Goal: Task Accomplishment & Management: Complete application form

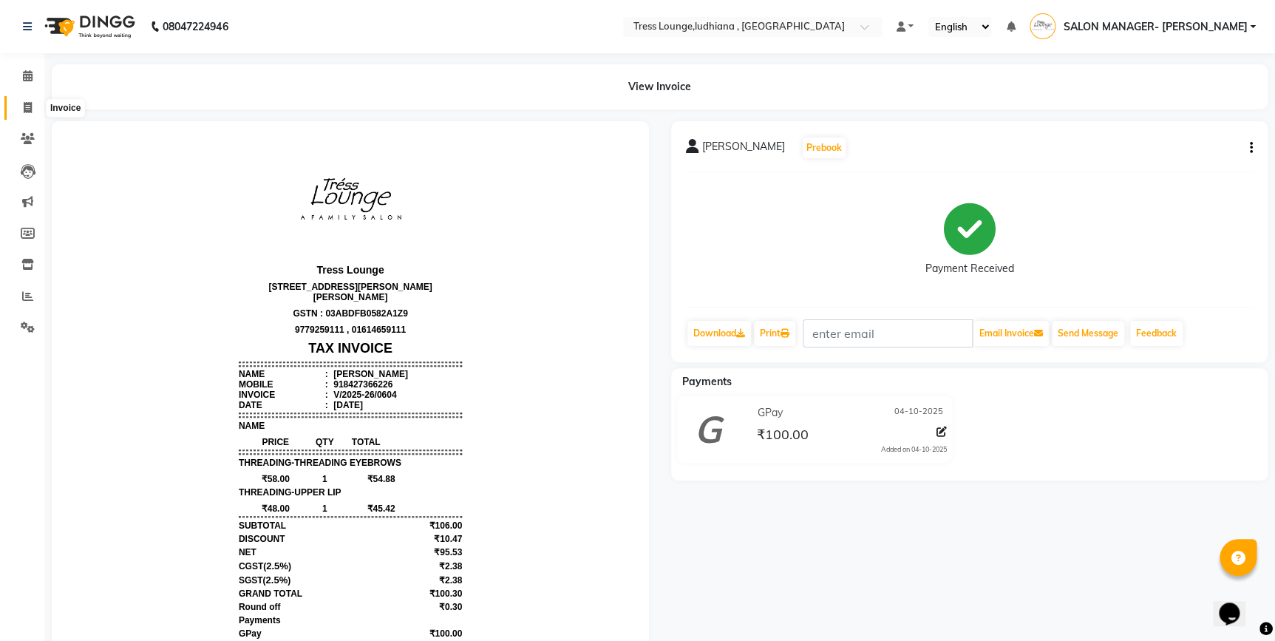
click at [29, 107] on icon at bounding box center [28, 107] width 8 height 11
select select "service"
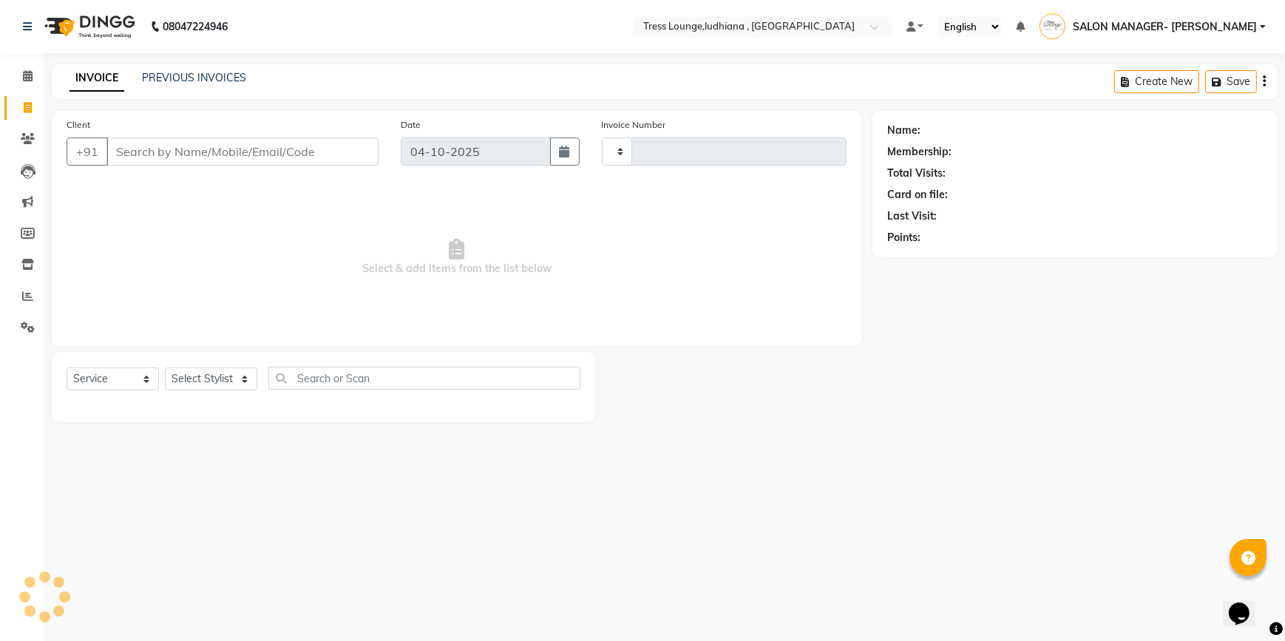
type input "0605"
select select "6306"
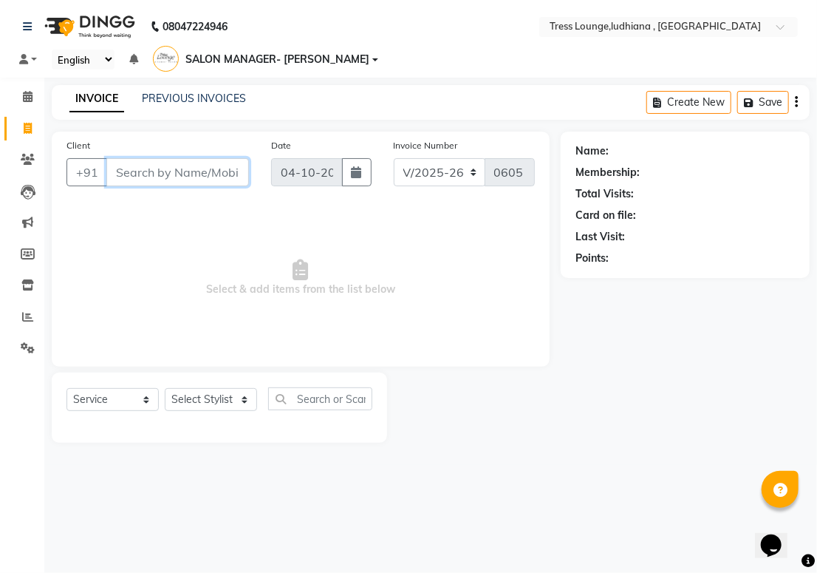
click at [151, 169] on input "Client" at bounding box center [177, 172] width 143 height 28
paste input "9872600657"
type input "9872600657"
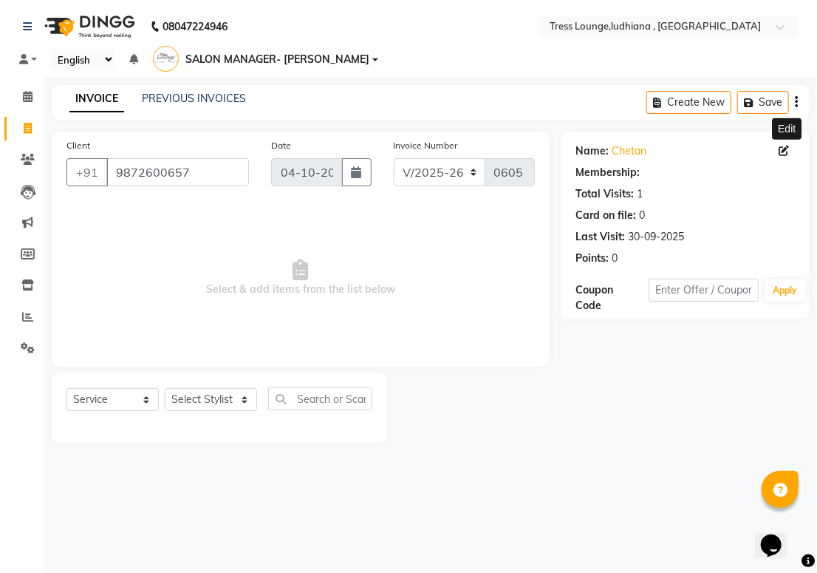
click at [784, 150] on icon at bounding box center [784, 151] width 10 height 10
select select "[DEMOGRAPHIC_DATA]"
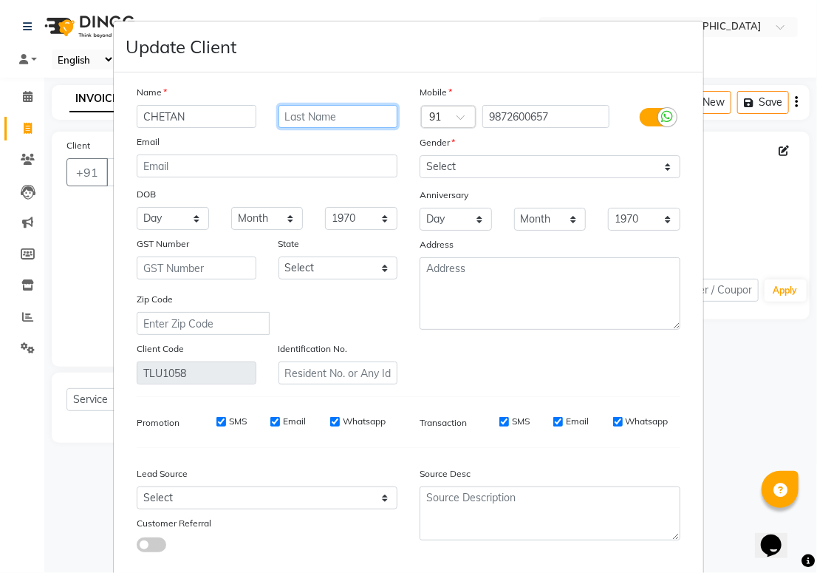
click at [339, 115] on input "text" at bounding box center [339, 116] width 120 height 23
type input "j"
type input "[DEMOGRAPHIC_DATA]"
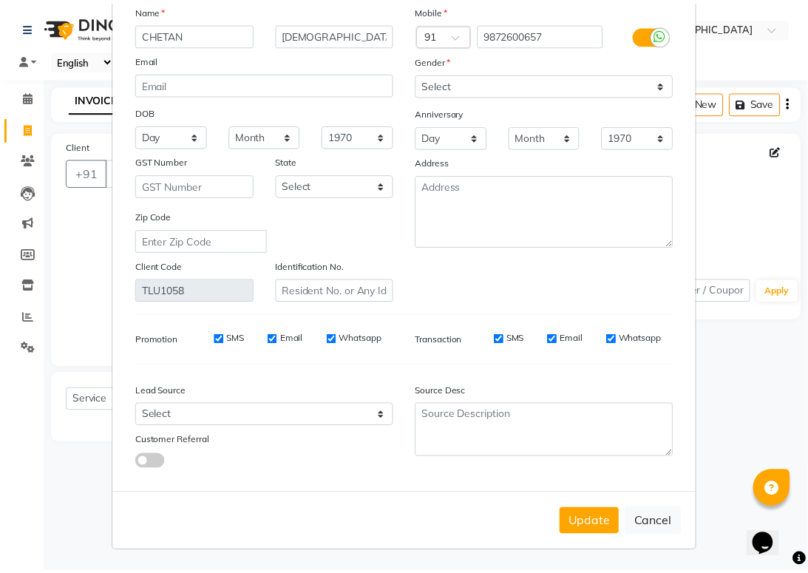
scroll to position [88, 0]
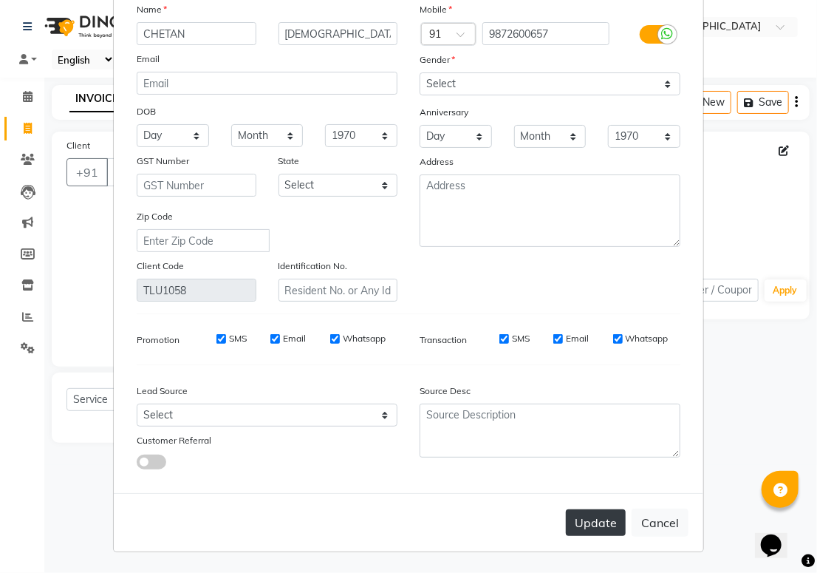
click at [608, 525] on button "Update" at bounding box center [596, 522] width 60 height 27
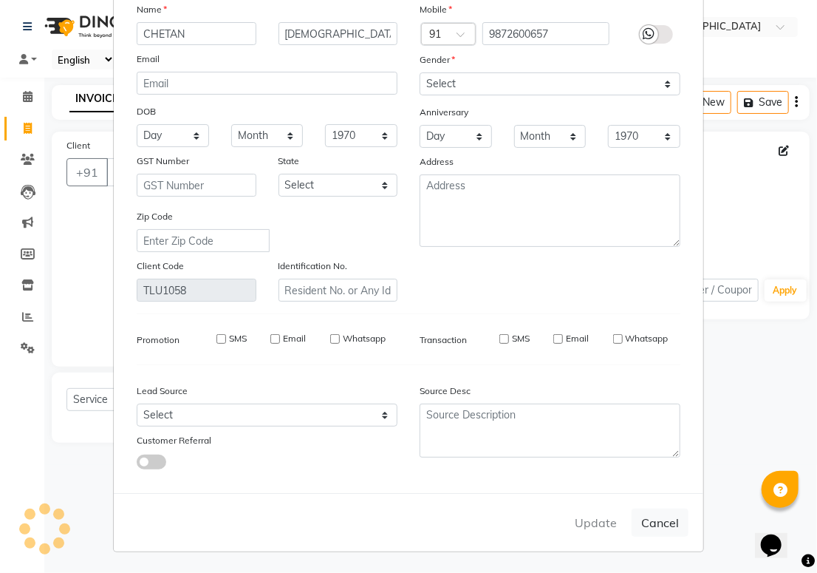
select select
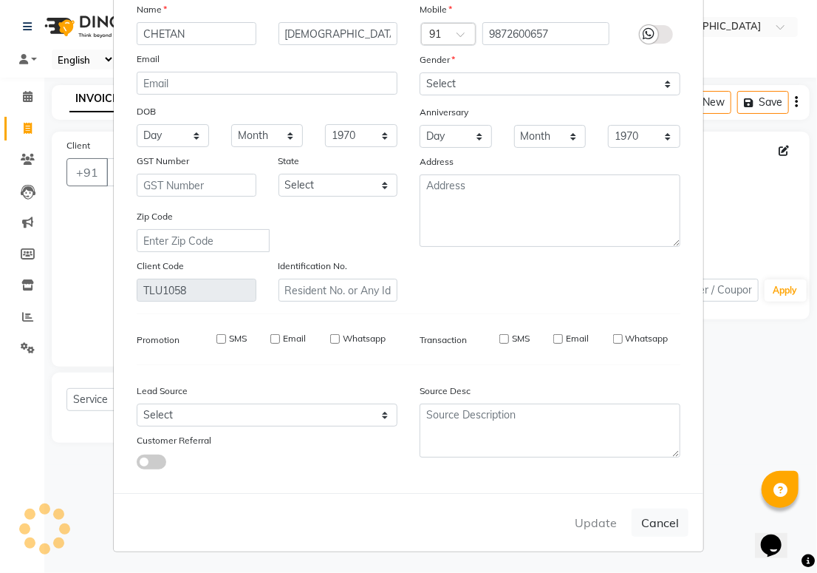
select select
checkbox input "false"
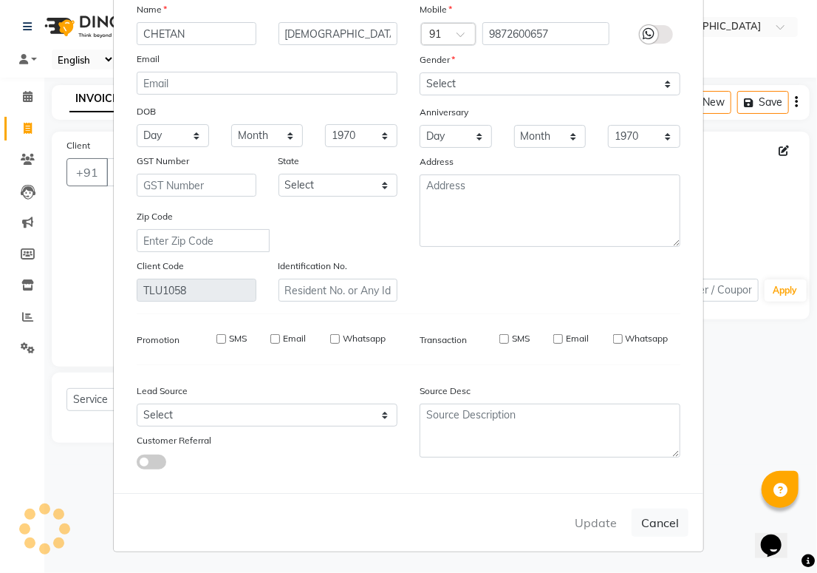
checkbox input "false"
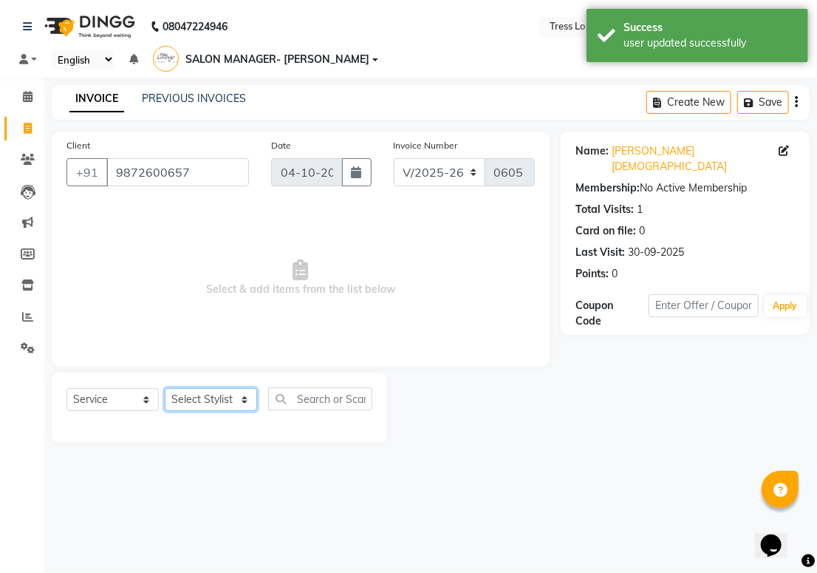
click at [200, 398] on select "Select Stylist DEEPAK JUGNOO [PERSON_NAME] KUNAL [PERSON_NAME] [PERSON_NAME] SA…" at bounding box center [211, 399] width 92 height 23
select select "85678"
click at [165, 388] on select "Select Stylist DEEPAK JUGNOO [PERSON_NAME] KUNAL [PERSON_NAME] [PERSON_NAME] SA…" at bounding box center [211, 399] width 92 height 23
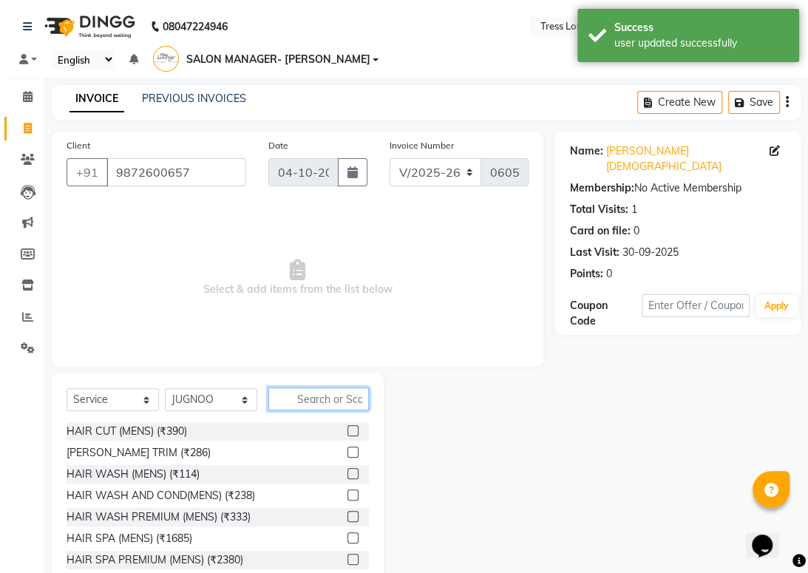
click at [330, 399] on input "text" at bounding box center [318, 398] width 101 height 23
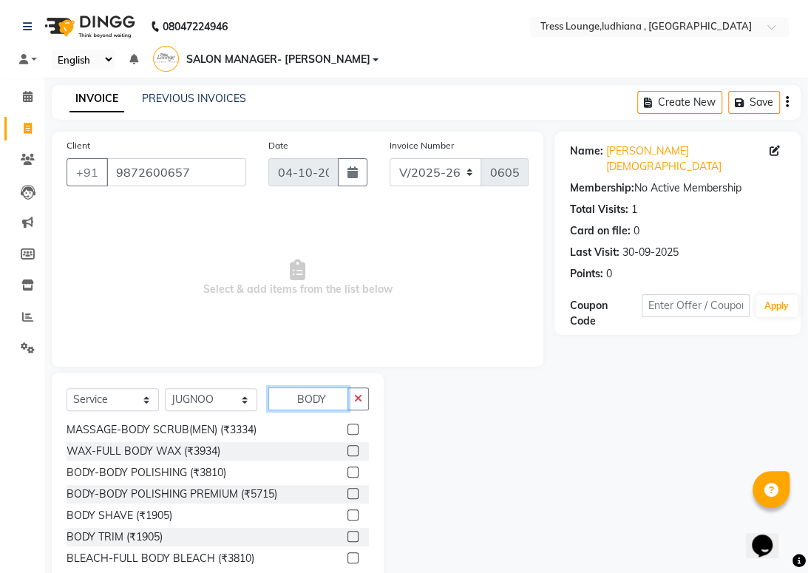
scroll to position [0, 0]
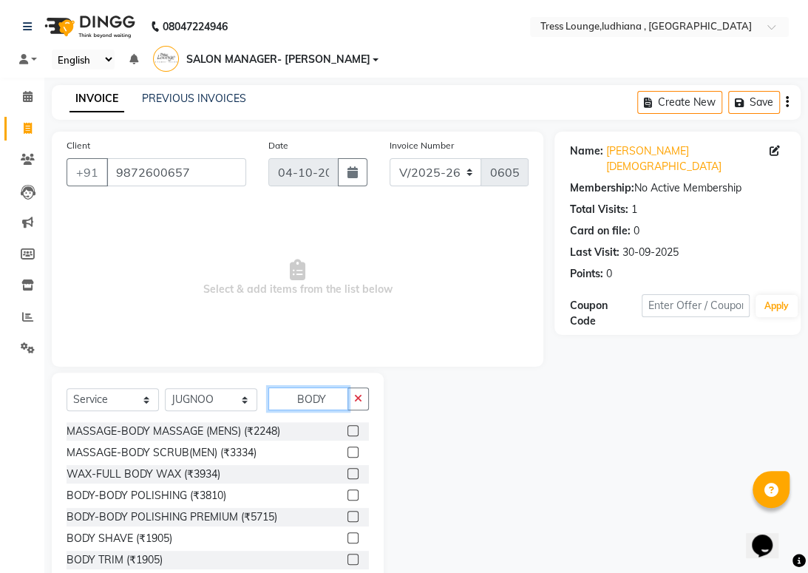
type input "BODY"
click at [347, 429] on label at bounding box center [352, 430] width 11 height 11
click at [347, 429] on input "checkbox" at bounding box center [352, 431] width 10 height 10
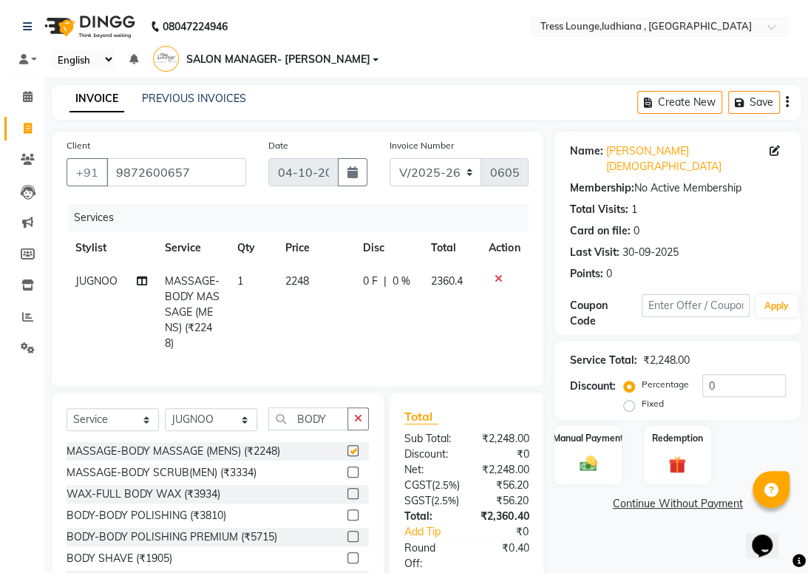
checkbox input "false"
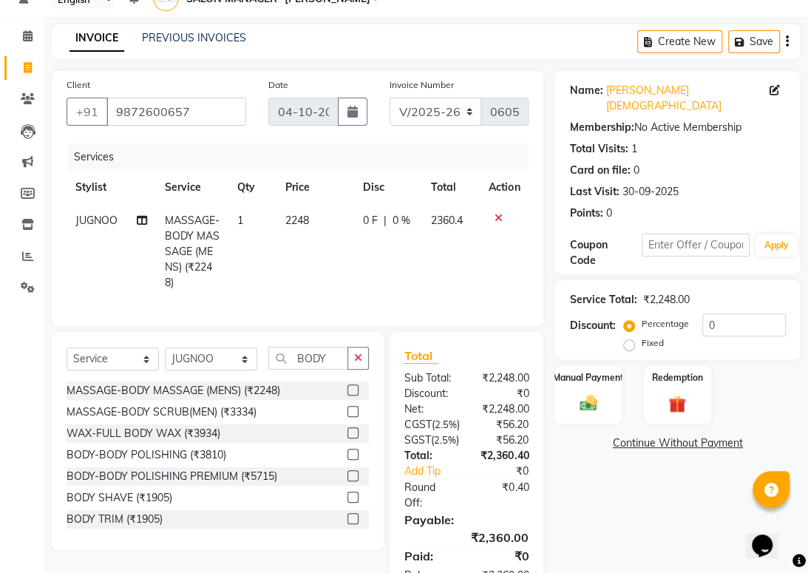
scroll to position [69, 0]
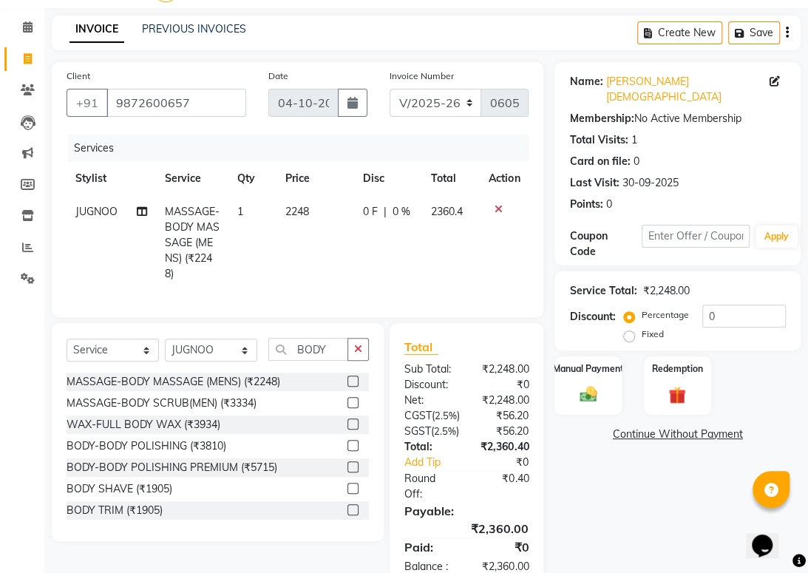
click at [641, 327] on label "Fixed" at bounding box center [652, 333] width 22 height 13
click at [633, 329] on input "Fixed" at bounding box center [632, 334] width 10 height 10
radio input "true"
click at [750, 304] on input "0" at bounding box center [744, 315] width 84 height 23
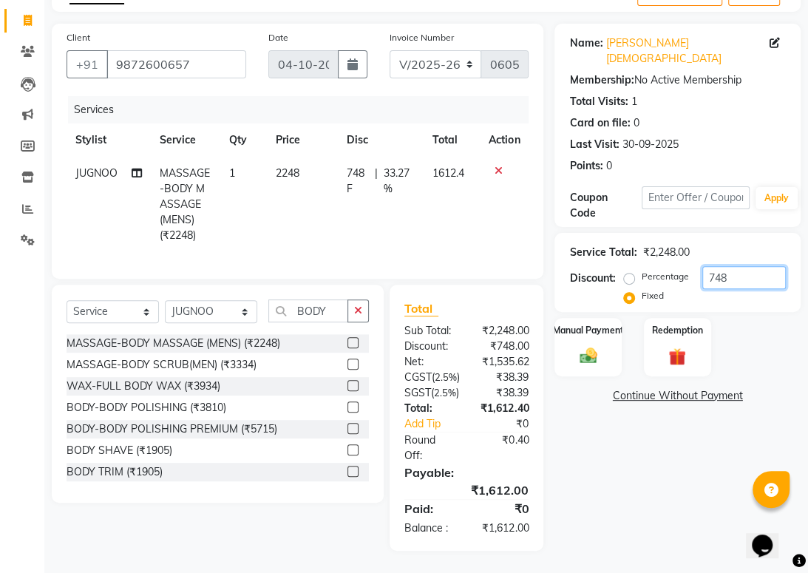
scroll to position [143, 0]
click at [739, 266] on input "748" at bounding box center [744, 277] width 84 height 23
type input "7"
type input "860"
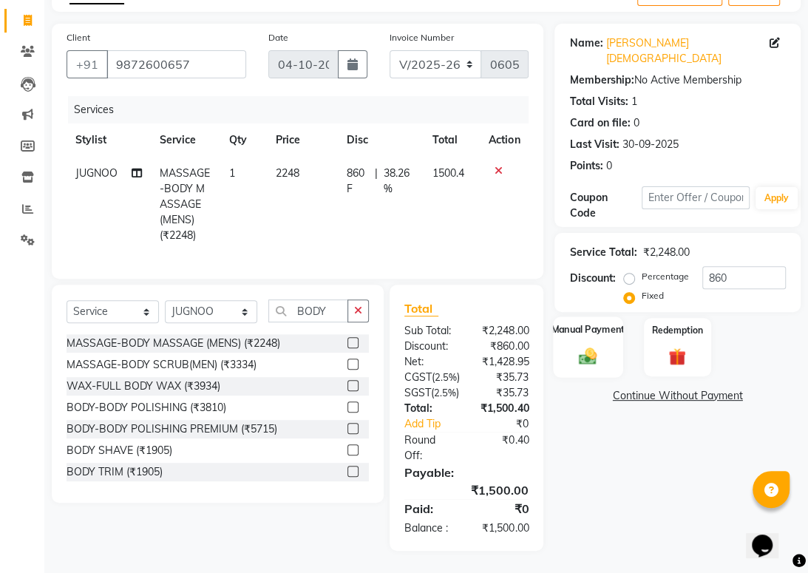
click at [589, 345] on img at bounding box center [589, 355] width 30 height 21
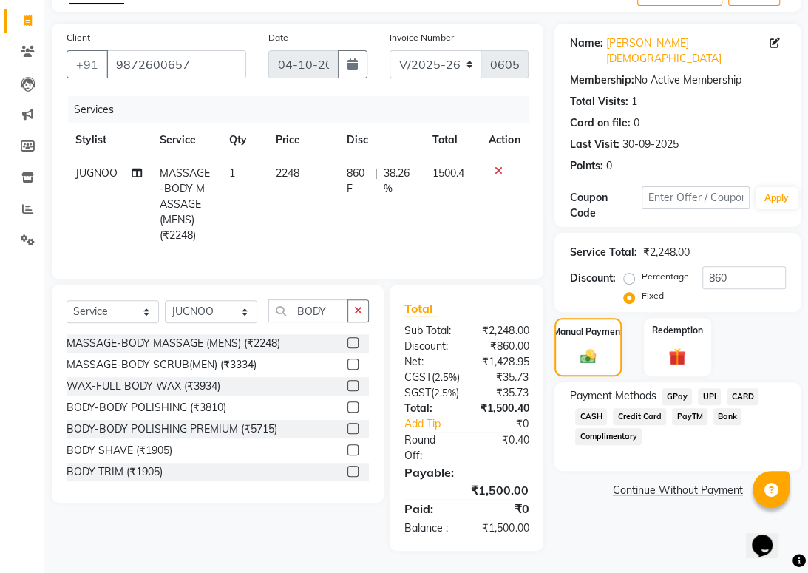
click at [678, 388] on span "GPay" at bounding box center [676, 396] width 30 height 17
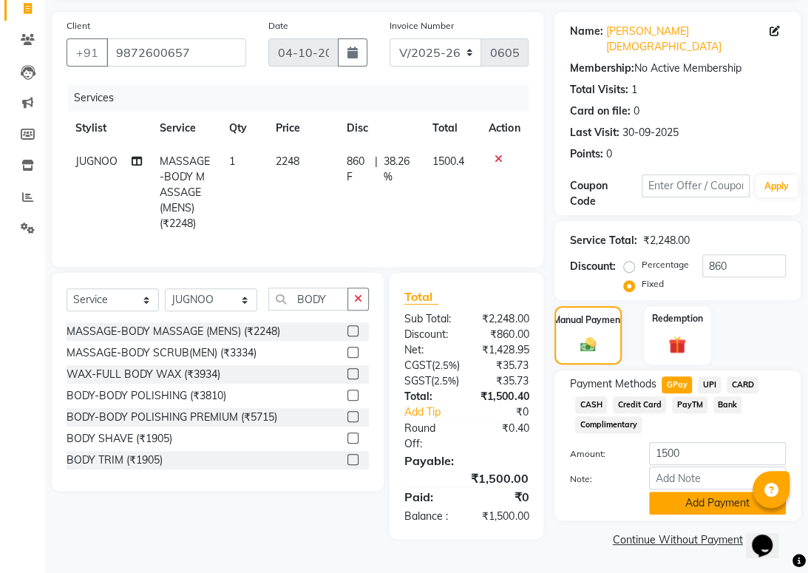
click at [719, 491] on button "Add Payment" at bounding box center [717, 502] width 137 height 23
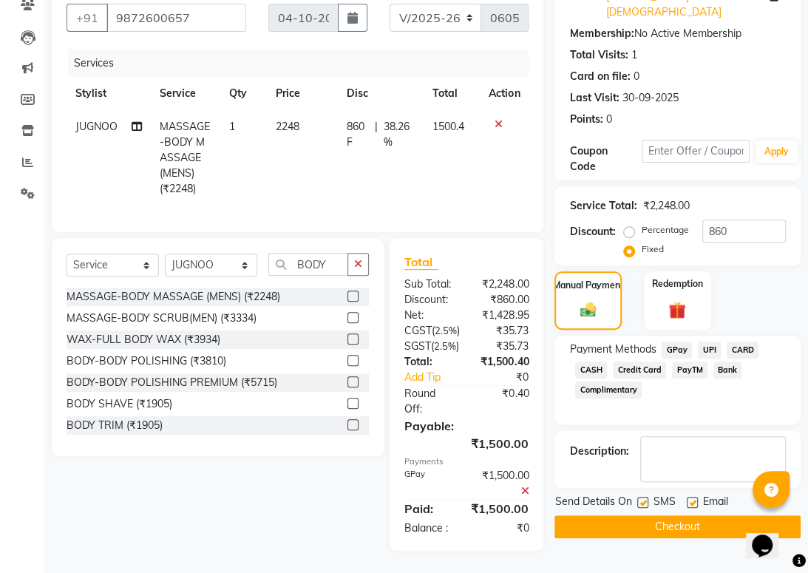
scroll to position [196, 0]
click at [691, 497] on label at bounding box center [692, 502] width 11 height 11
click at [691, 498] on input "checkbox" at bounding box center [692, 503] width 10 height 10
checkbox input "false"
click at [668, 515] on button "Checkout" at bounding box center [677, 526] width 246 height 23
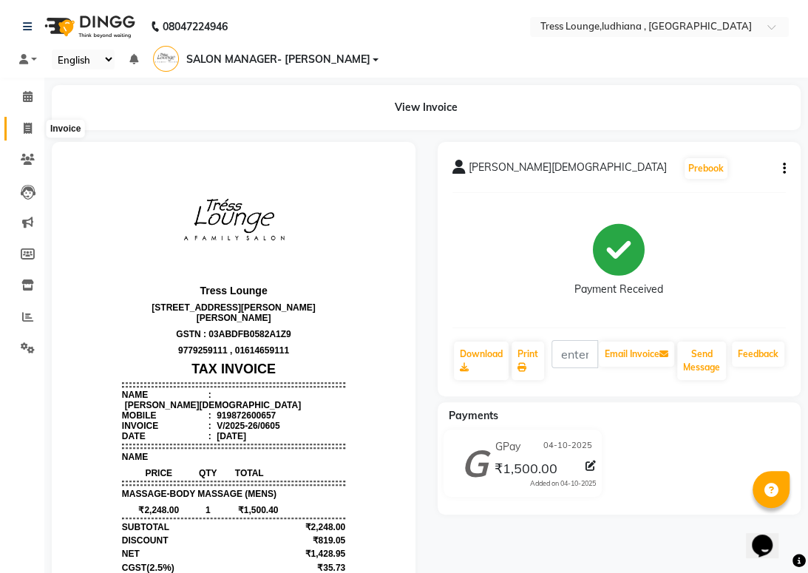
click at [24, 128] on icon at bounding box center [28, 128] width 8 height 11
select select "6306"
select select "service"
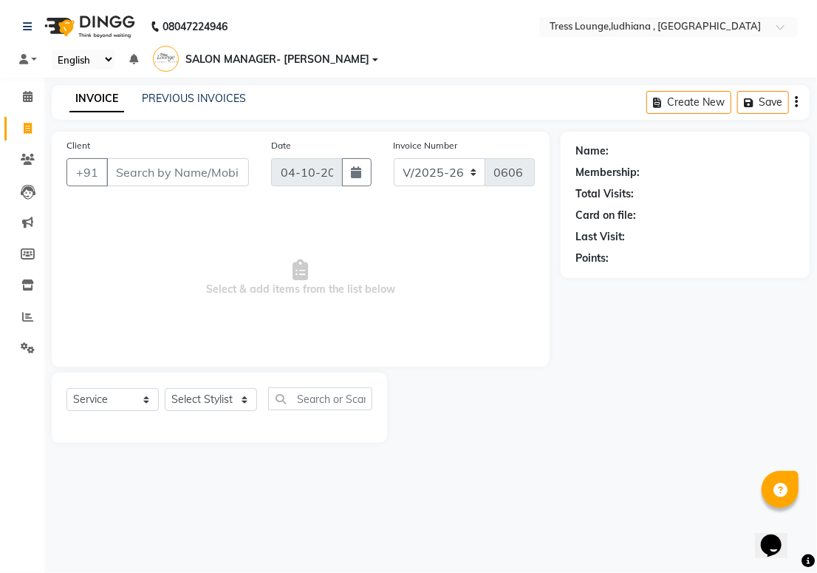
click at [181, 176] on input "Client" at bounding box center [177, 172] width 143 height 28
type input "9501200066"
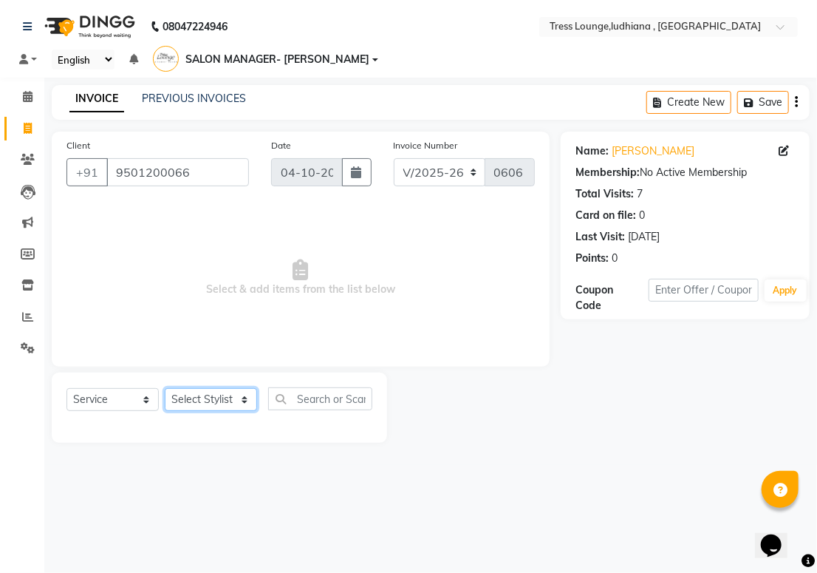
click at [224, 404] on select "Select Stylist DEEPAK JUGNOO [PERSON_NAME] KUNAL [PERSON_NAME] [PERSON_NAME] SA…" at bounding box center [211, 399] width 92 height 23
select select "92857"
click at [165, 388] on select "Select Stylist DEEPAK JUGNOO [PERSON_NAME] KUNAL [PERSON_NAME] [PERSON_NAME] SA…" at bounding box center [211, 399] width 92 height 23
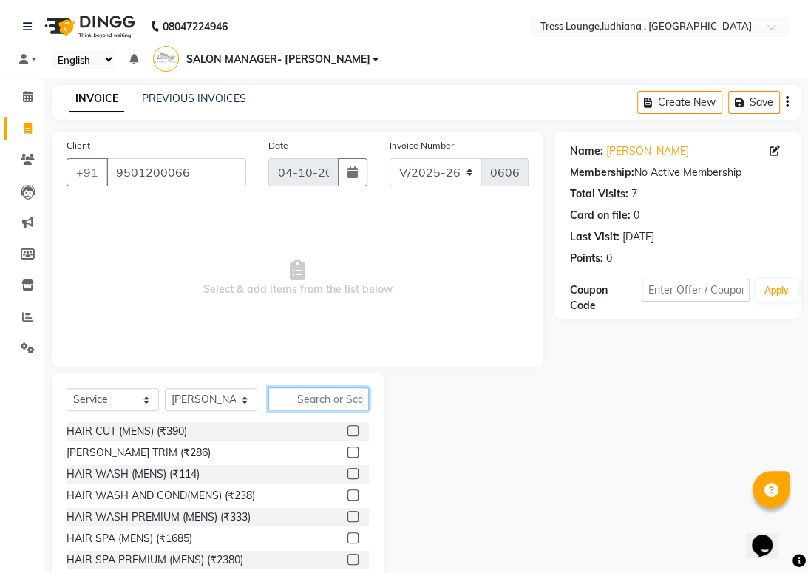
click at [336, 394] on input "text" at bounding box center [318, 398] width 101 height 23
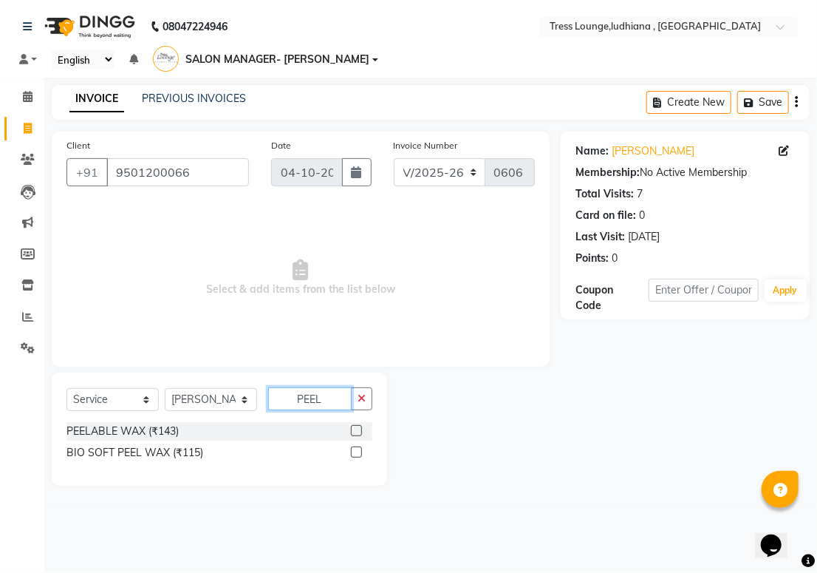
type input "PEEL"
click at [358, 431] on label at bounding box center [356, 430] width 11 height 11
click at [358, 431] on input "checkbox" at bounding box center [356, 431] width 10 height 10
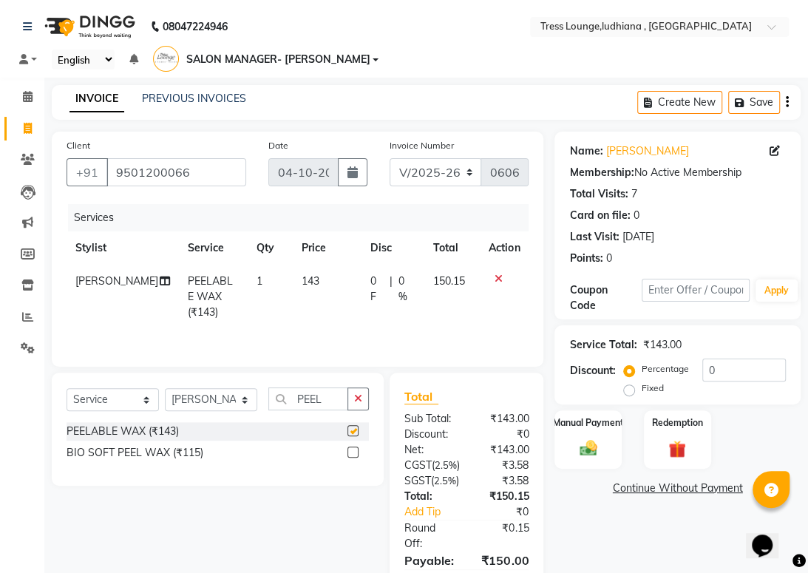
checkbox input "false"
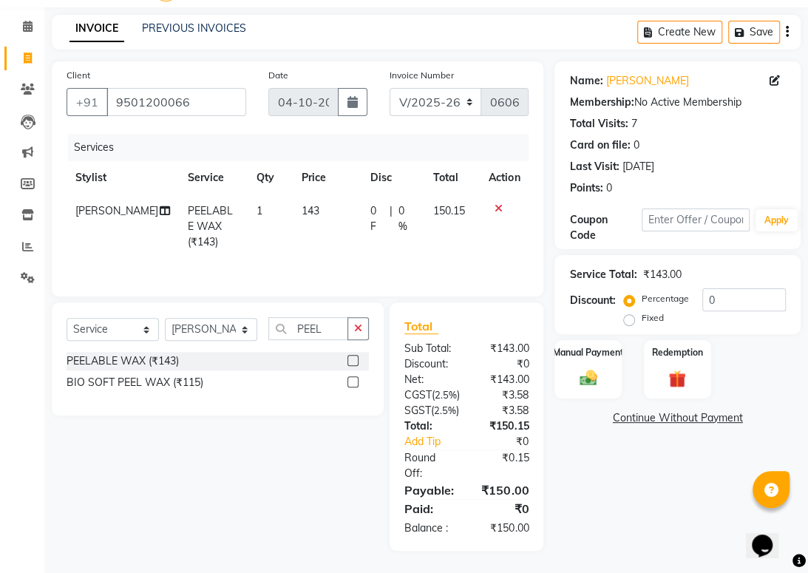
scroll to position [102, 0]
click at [339, 317] on input "PEEL" at bounding box center [308, 328] width 80 height 23
type input "P"
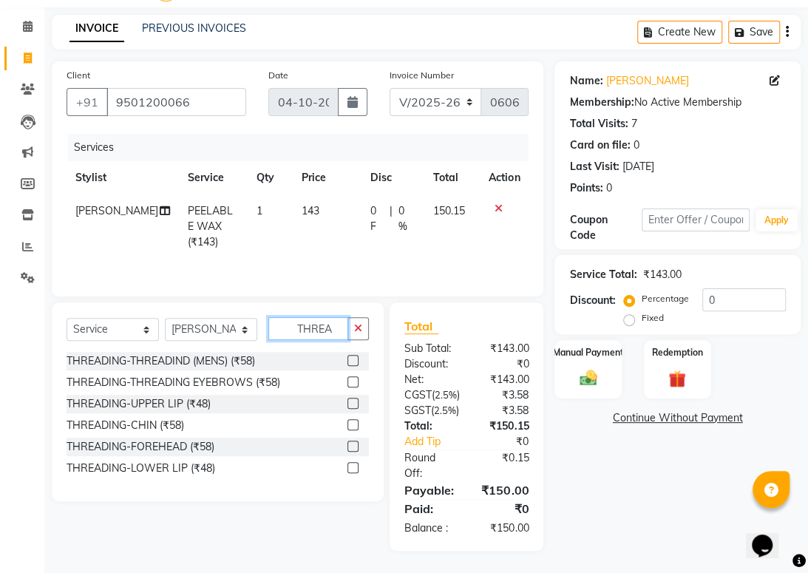
type input "THREA"
click at [349, 355] on label at bounding box center [352, 360] width 11 height 11
click at [349, 356] on input "checkbox" at bounding box center [352, 361] width 10 height 10
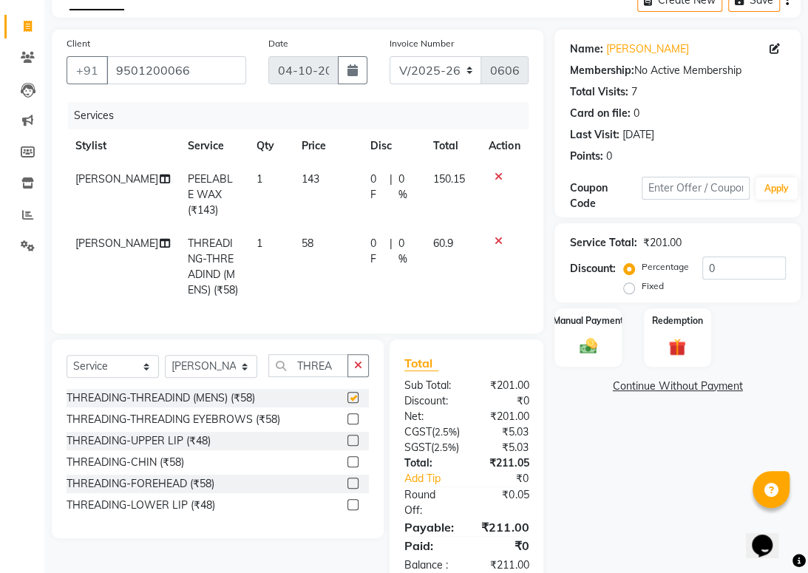
checkbox input "false"
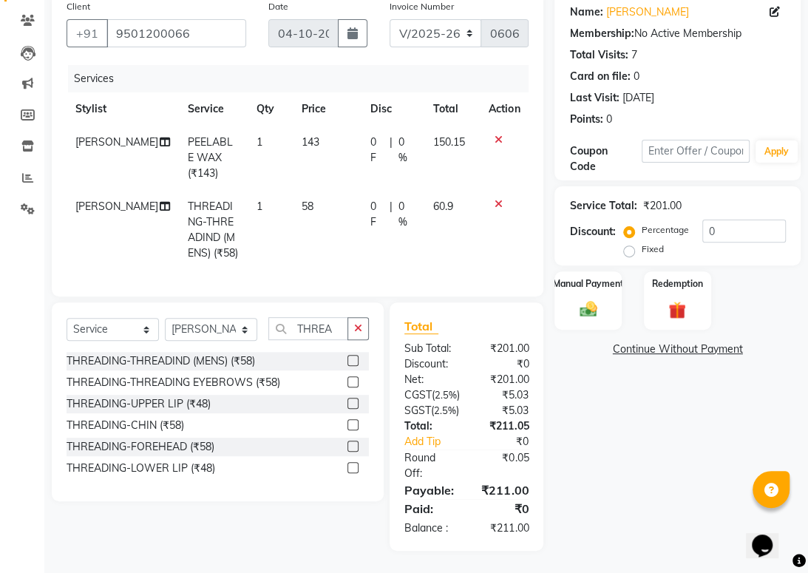
scroll to position [181, 0]
click at [641, 242] on label "Fixed" at bounding box center [652, 248] width 22 height 13
click at [627, 244] on input "Fixed" at bounding box center [632, 249] width 10 height 10
radio input "true"
click at [724, 220] on input "0" at bounding box center [744, 231] width 84 height 23
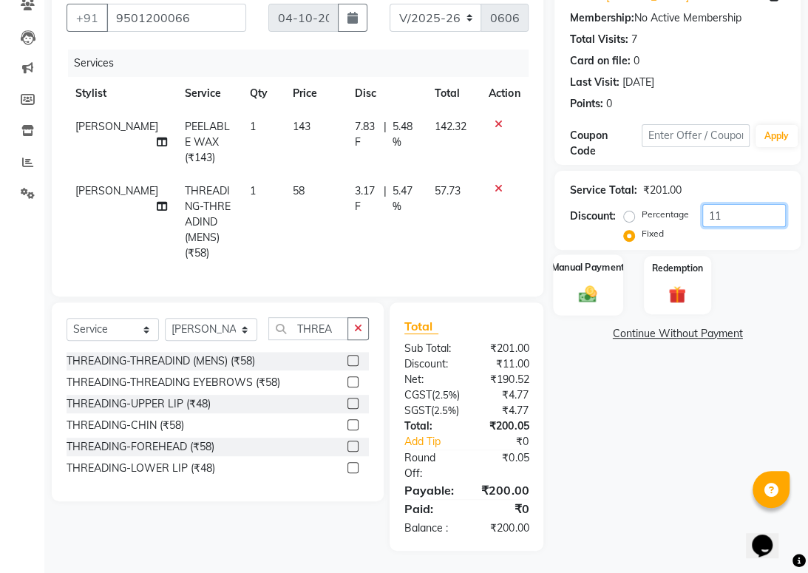
type input "11"
click at [575, 254] on div "Manual Payment" at bounding box center [588, 284] width 69 height 61
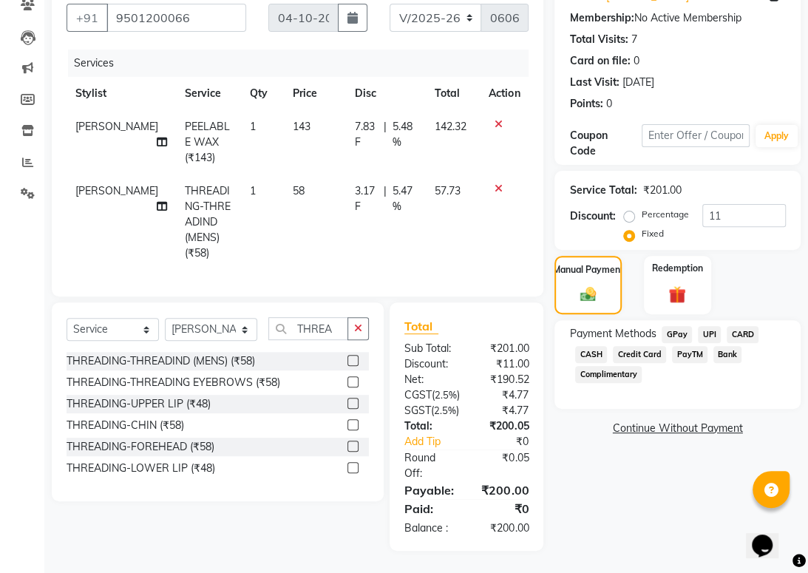
click at [596, 346] on span "CASH" at bounding box center [591, 354] width 32 height 17
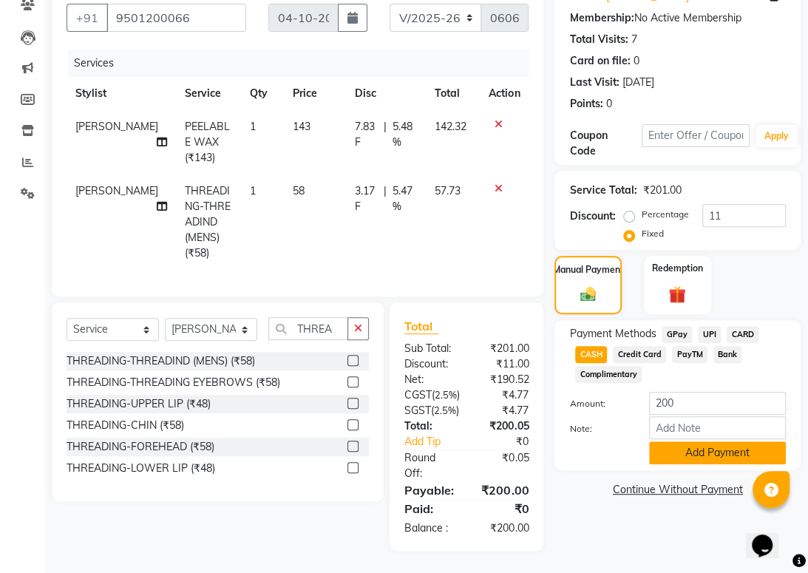
click at [723, 441] on button "Add Payment" at bounding box center [717, 452] width 137 height 23
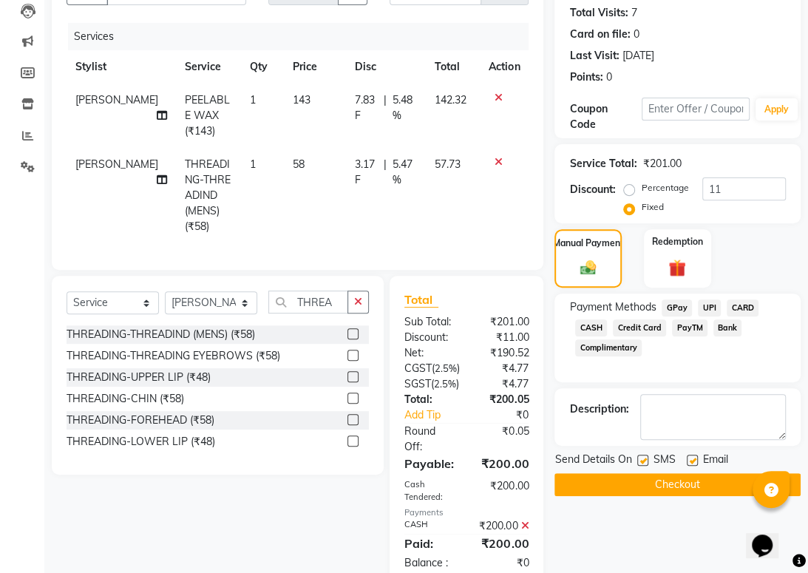
click at [639, 456] on label at bounding box center [642, 460] width 11 height 11
click at [639, 456] on input "checkbox" at bounding box center [642, 461] width 10 height 10
checkbox input "false"
click at [695, 455] on label at bounding box center [692, 460] width 11 height 11
click at [695, 456] on input "checkbox" at bounding box center [692, 461] width 10 height 10
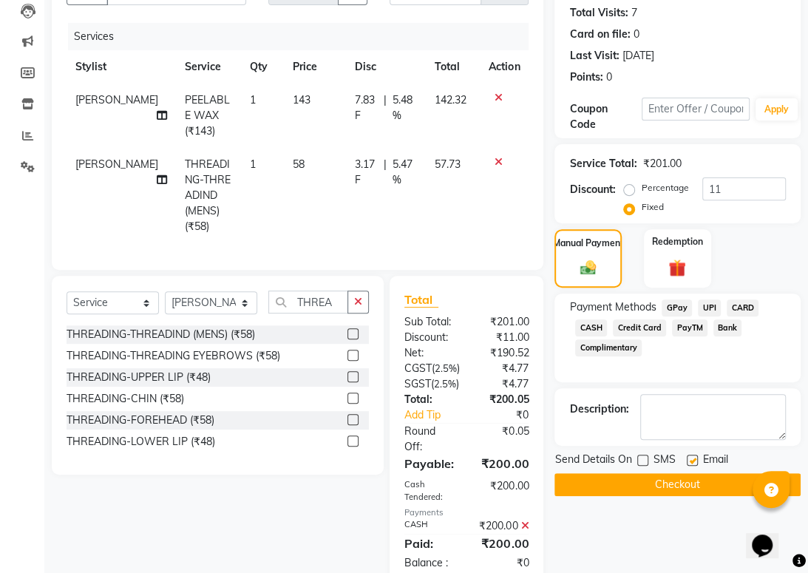
checkbox input "false"
click at [695, 479] on button "Checkout" at bounding box center [677, 484] width 246 height 23
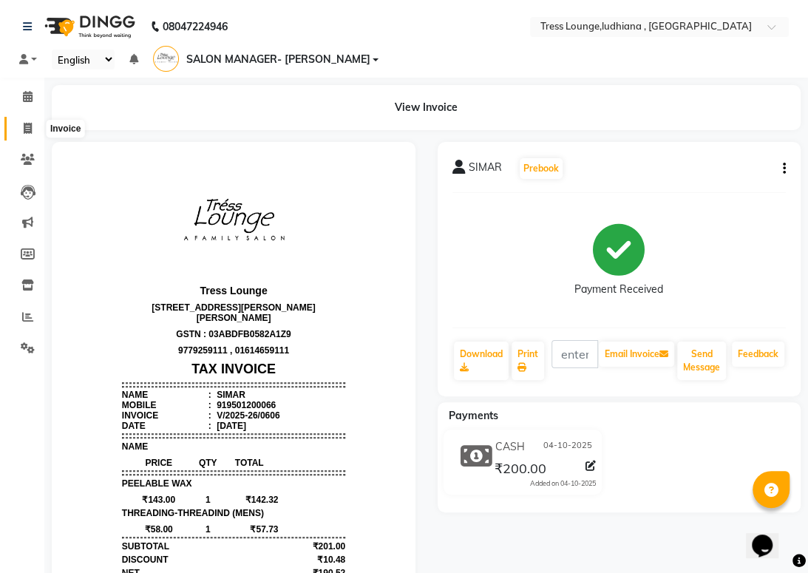
click at [30, 123] on icon at bounding box center [28, 128] width 8 height 11
select select "service"
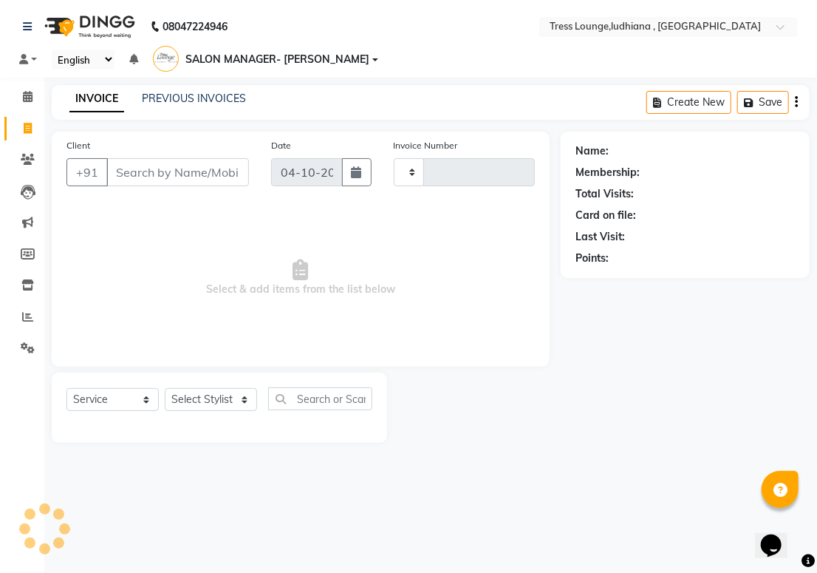
type input "0607"
select select "6306"
click at [143, 174] on input "Client" at bounding box center [177, 172] width 143 height 28
type input "9501512648"
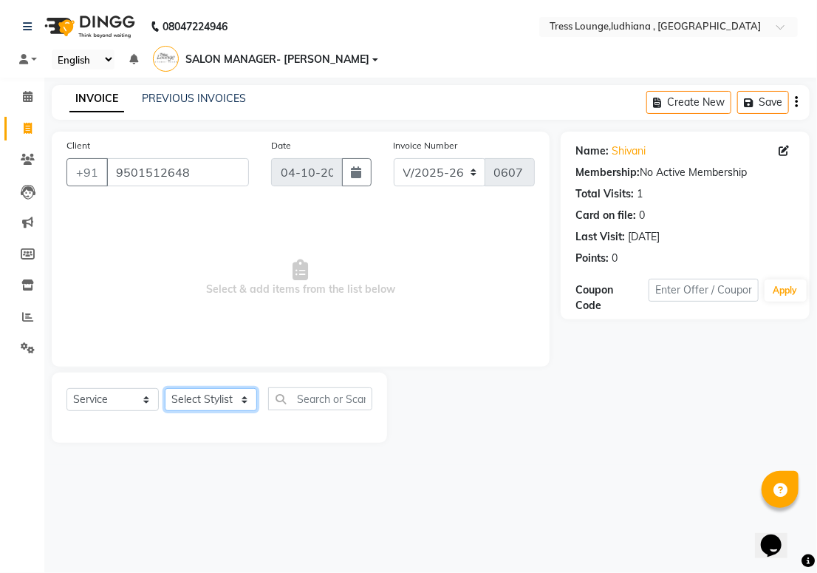
click at [224, 397] on select "Select Stylist DEEPAK JUGNOO [PERSON_NAME] KUNAL [PERSON_NAME] [PERSON_NAME] SA…" at bounding box center [211, 399] width 92 height 23
select select "61889"
click at [165, 388] on select "Select Stylist DEEPAK JUGNOO [PERSON_NAME] KUNAL [PERSON_NAME] [PERSON_NAME] SA…" at bounding box center [211, 399] width 92 height 23
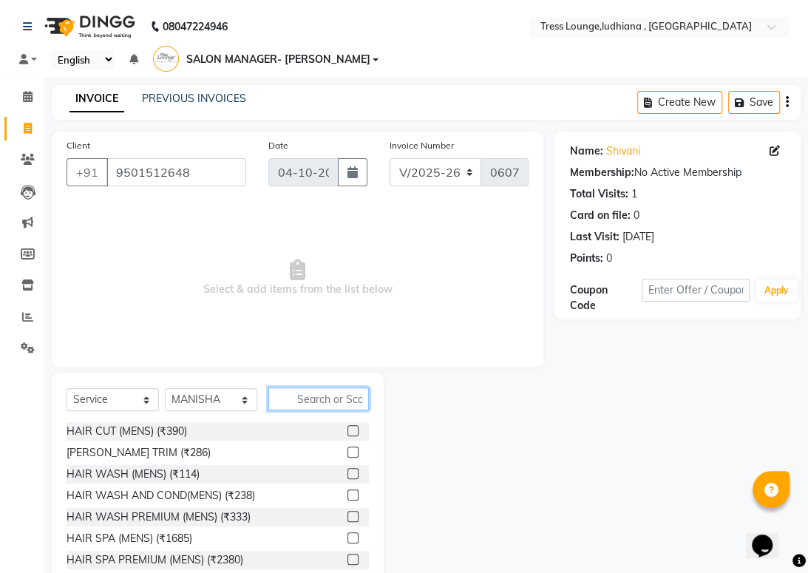
click at [319, 392] on input "text" at bounding box center [318, 398] width 101 height 23
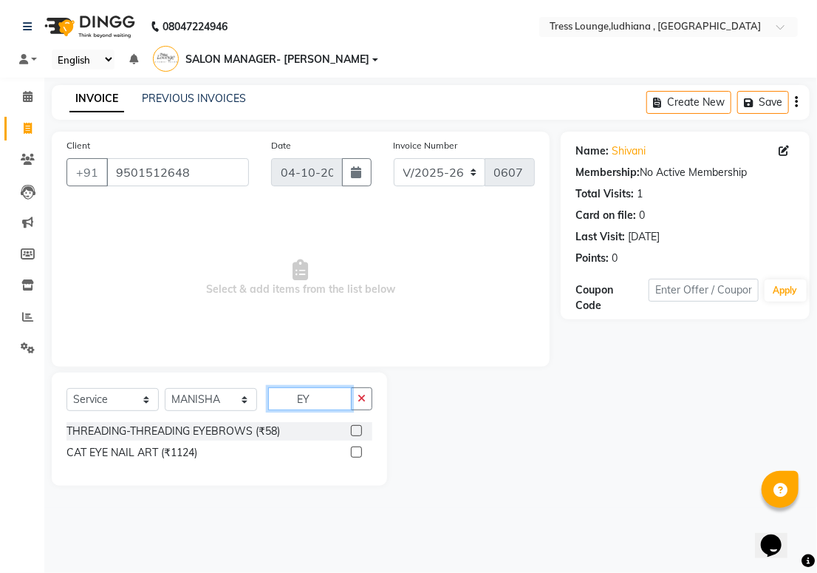
type input "EY"
click at [356, 429] on label at bounding box center [356, 430] width 11 height 11
click at [356, 429] on input "checkbox" at bounding box center [356, 431] width 10 height 10
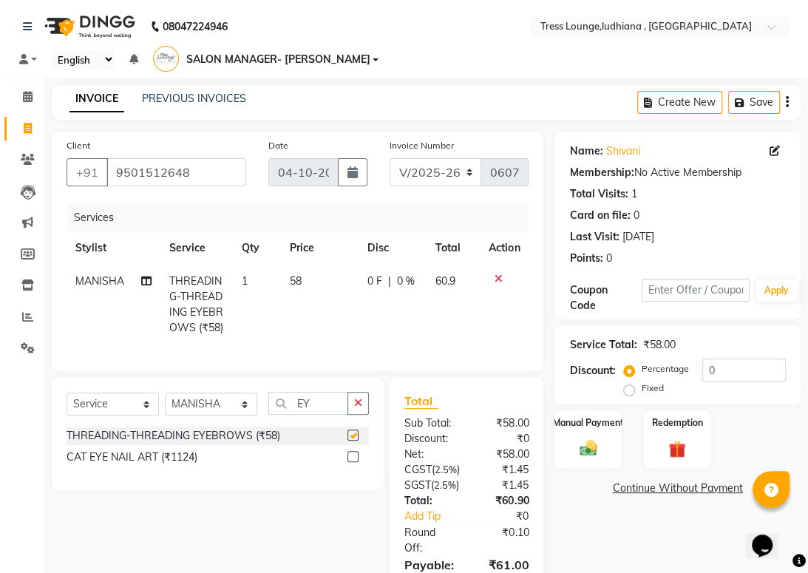
checkbox input "false"
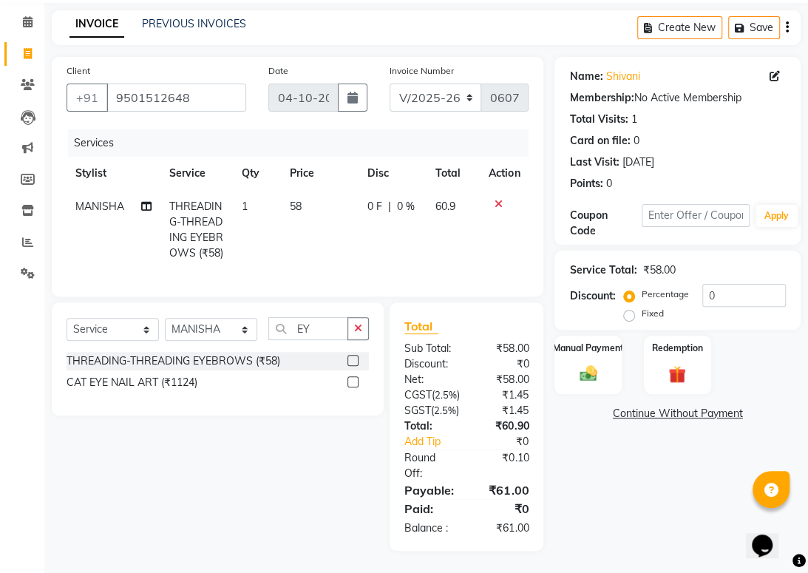
scroll to position [101, 0]
click at [641, 307] on label "Fixed" at bounding box center [652, 313] width 22 height 13
click at [628, 308] on input "Fixed" at bounding box center [632, 313] width 10 height 10
radio input "true"
click at [736, 284] on input "0" at bounding box center [744, 295] width 84 height 23
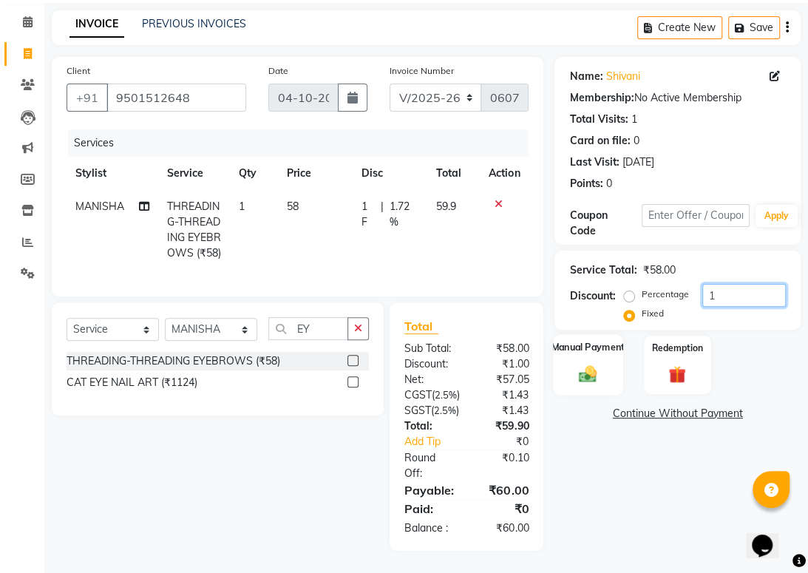
type input "1"
click at [605, 345] on div "Manual Payment" at bounding box center [588, 364] width 69 height 61
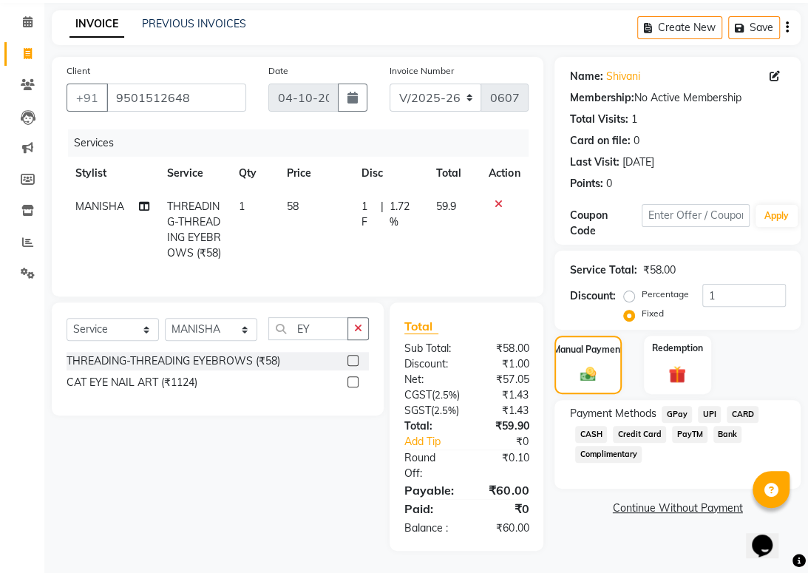
click at [592, 426] on span "CASH" at bounding box center [591, 434] width 32 height 17
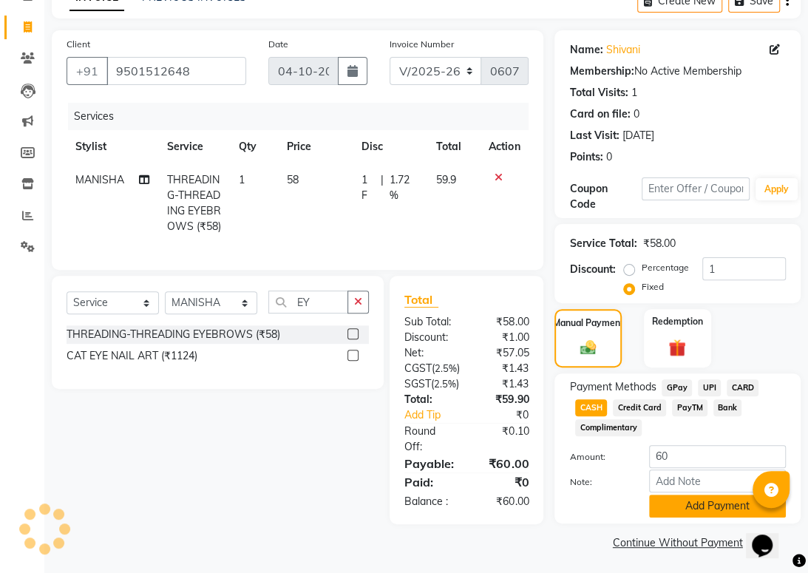
click at [690, 503] on button "Add Payment" at bounding box center [717, 505] width 137 height 23
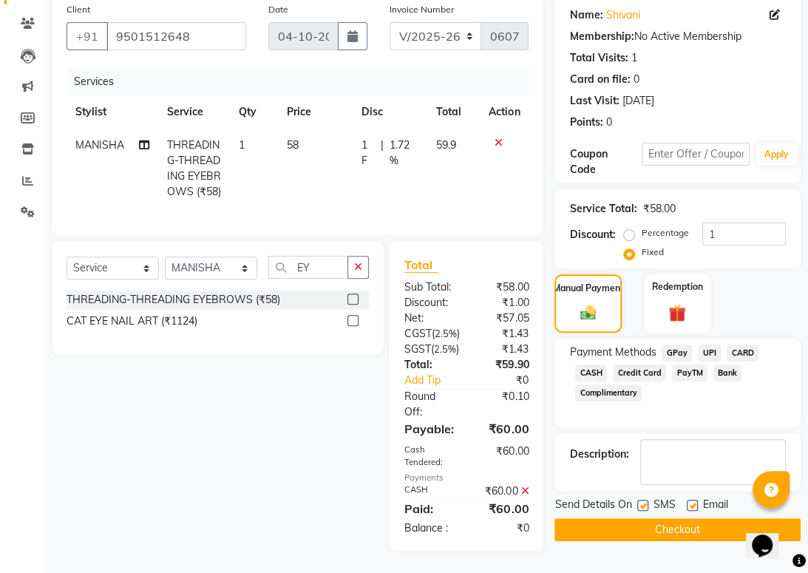
scroll to position [194, 0]
click at [694, 500] on label at bounding box center [692, 505] width 11 height 11
click at [694, 501] on input "checkbox" at bounding box center [692, 506] width 10 height 10
checkbox input "false"
click at [639, 500] on label at bounding box center [642, 505] width 11 height 11
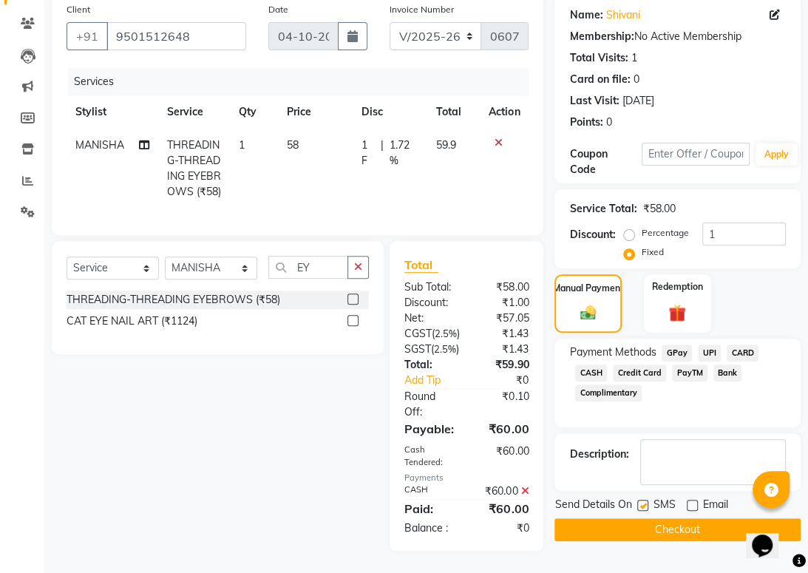
click at [639, 501] on input "checkbox" at bounding box center [642, 506] width 10 height 10
checkbox input "false"
click at [669, 518] on button "Checkout" at bounding box center [677, 529] width 246 height 23
